Goal: Task Accomplishment & Management: Use online tool/utility

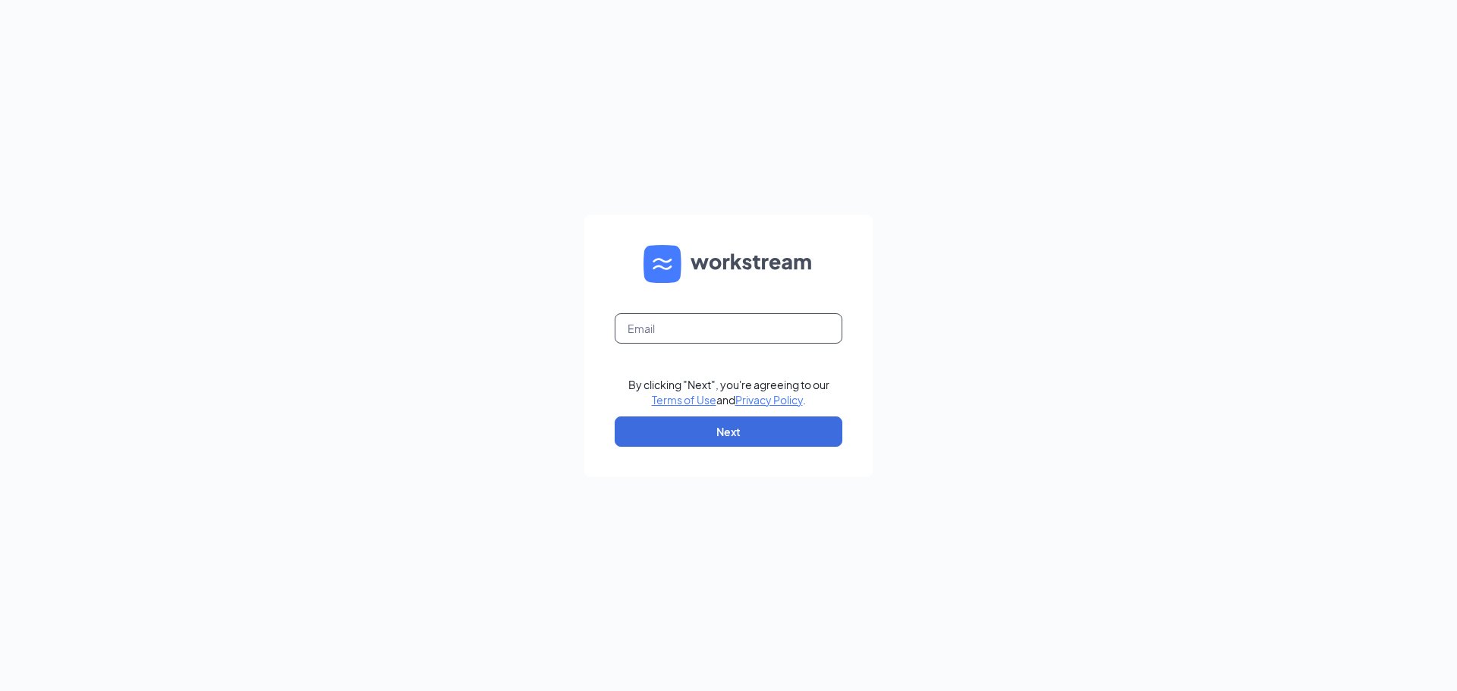
click at [708, 327] on input "text" at bounding box center [728, 328] width 228 height 30
type input "lacadia.baccus@ighospitality.com"
click at [715, 424] on button "Next" at bounding box center [728, 431] width 228 height 30
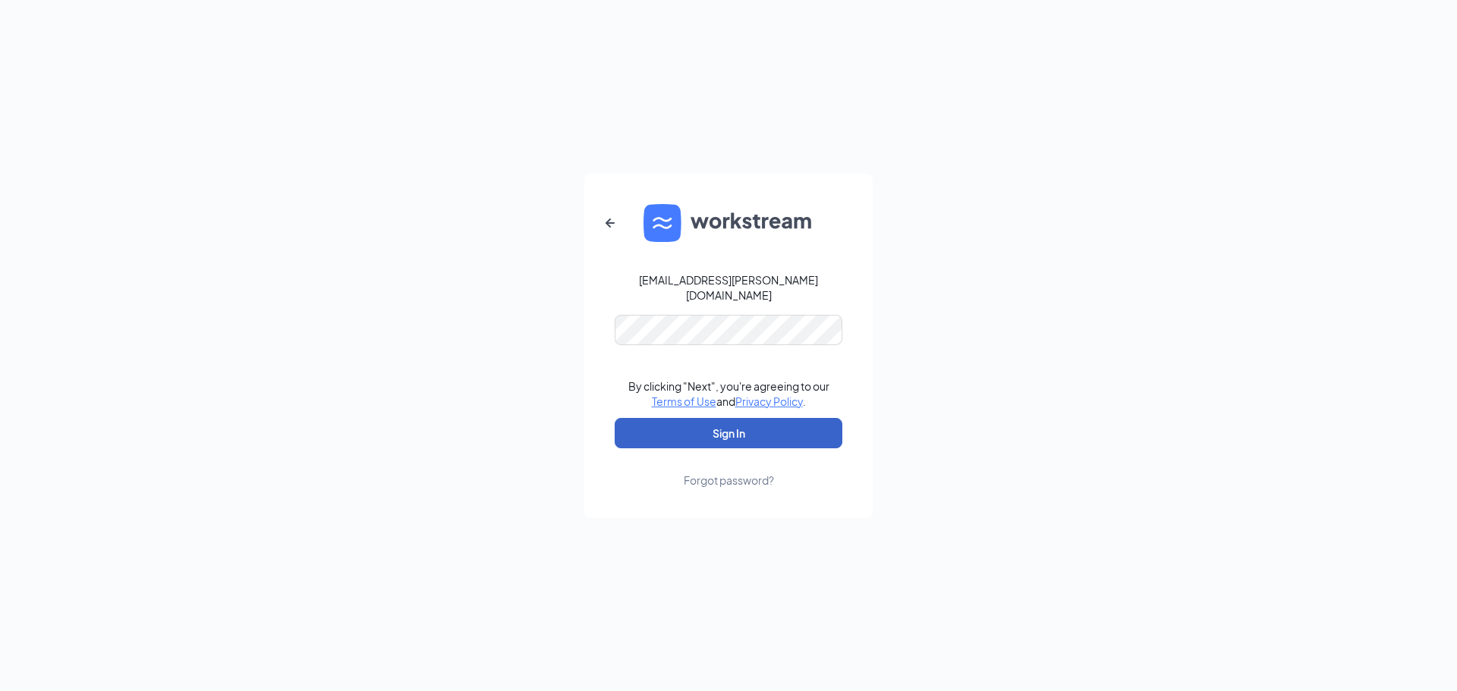
click at [705, 423] on button "Sign In" at bounding box center [728, 433] width 228 height 30
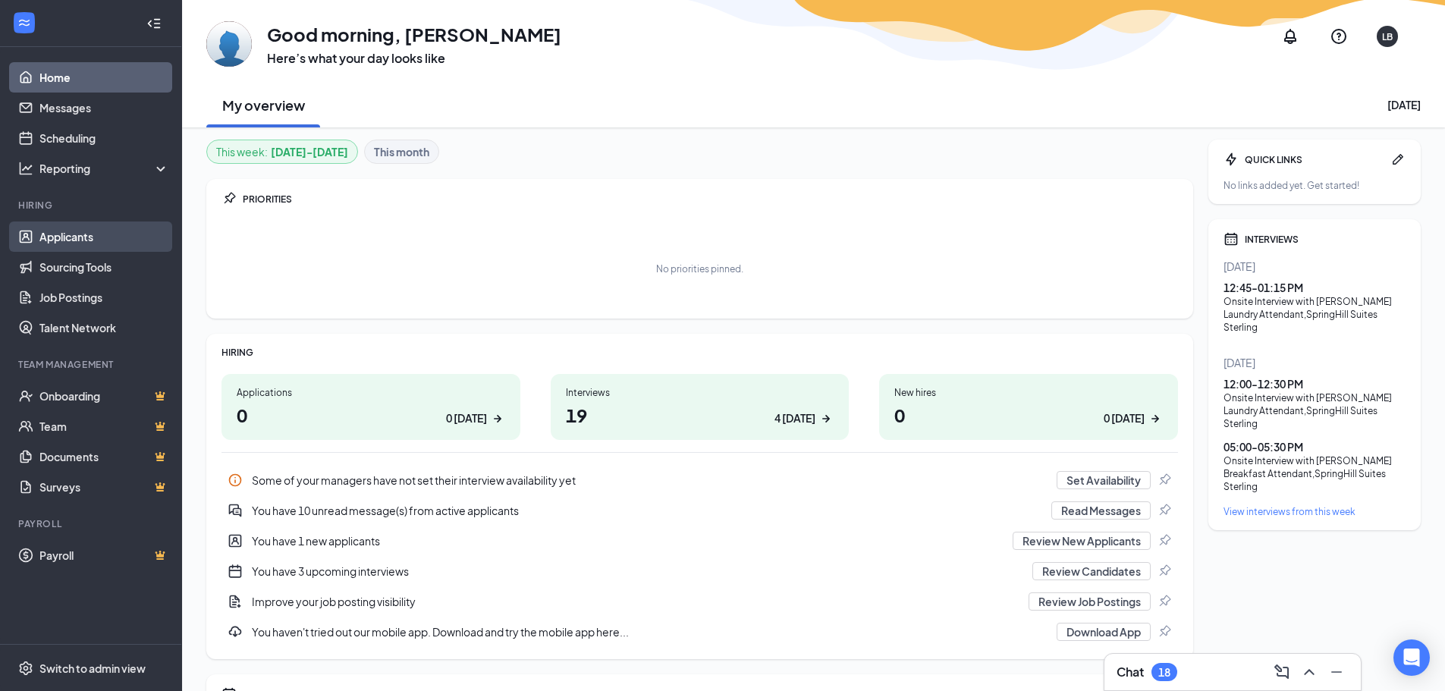
click at [75, 237] on link "Applicants" at bounding box center [104, 237] width 130 height 30
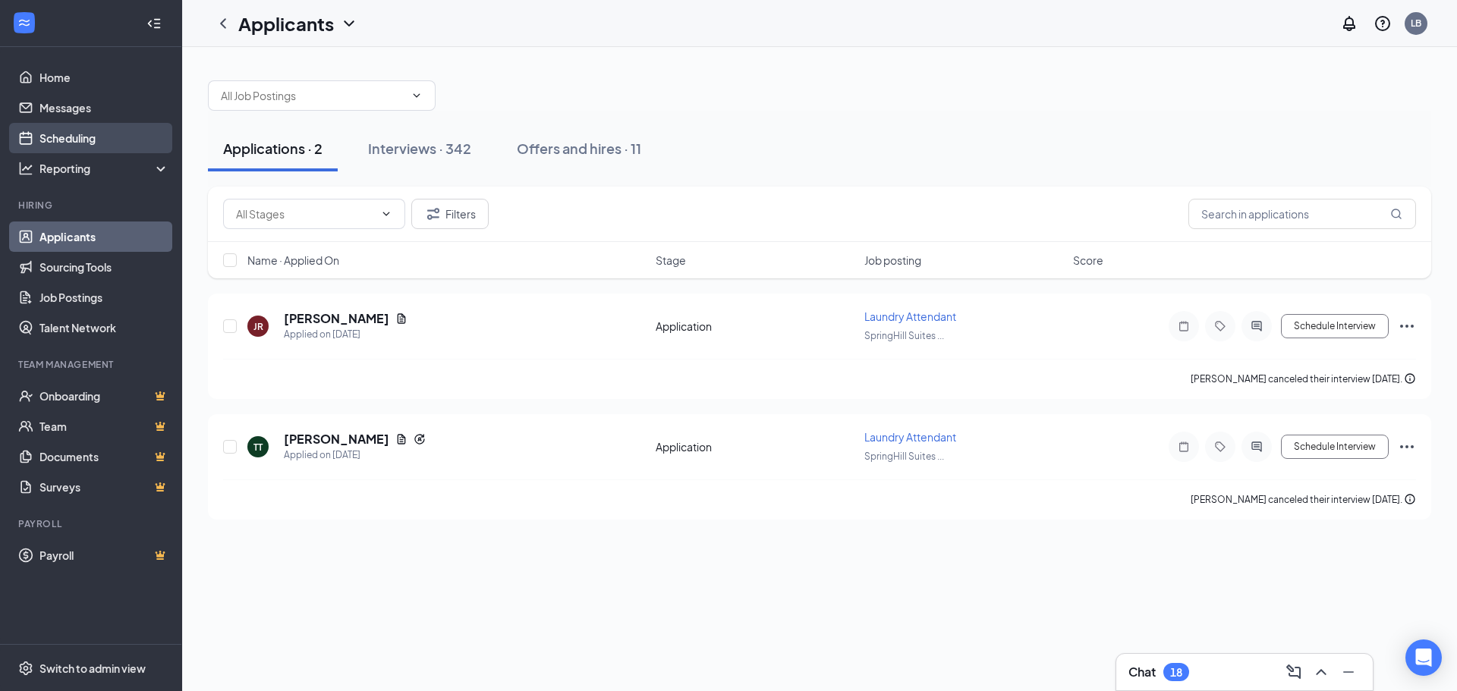
click at [59, 142] on link "Scheduling" at bounding box center [104, 138] width 130 height 30
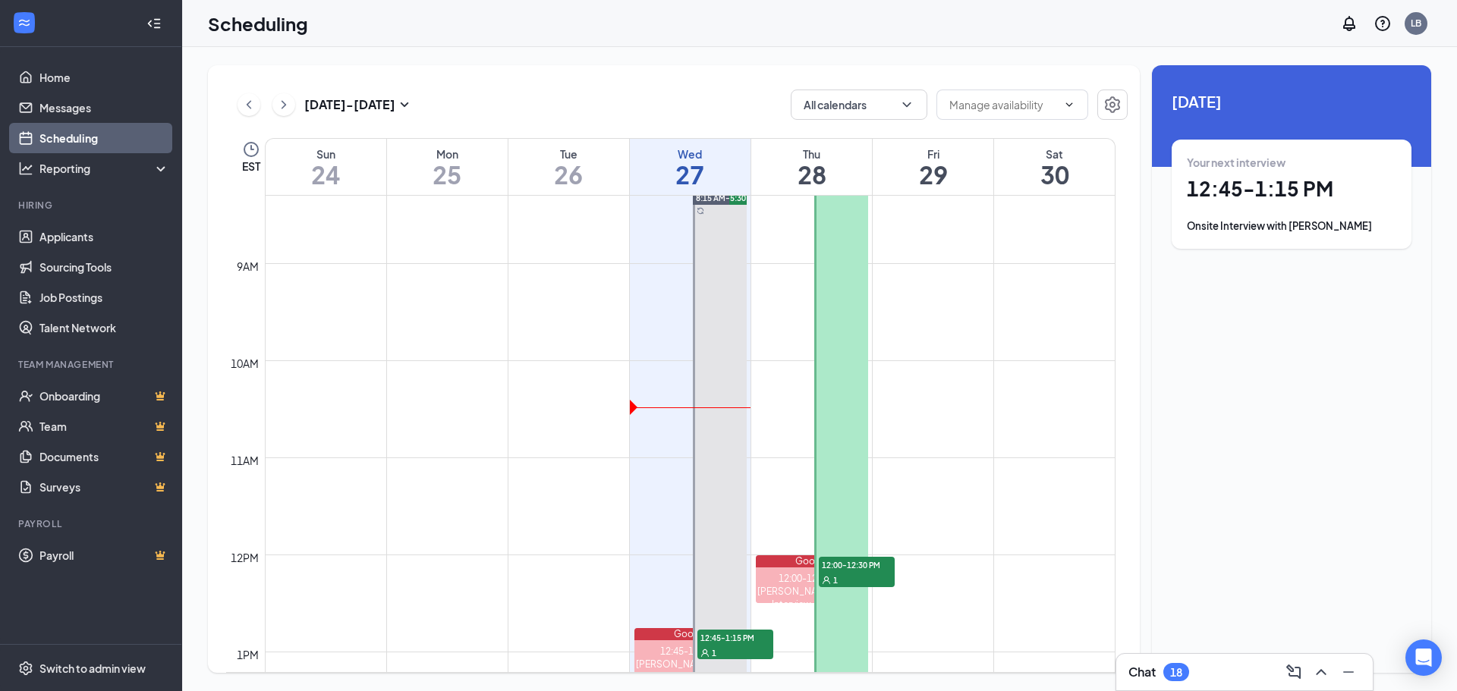
scroll to position [822, 0]
